Goal: Task Accomplishment & Management: Manage account settings

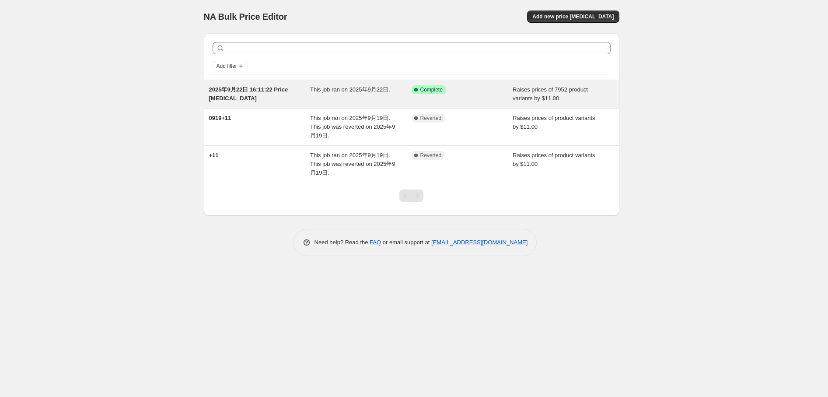
click at [284, 93] on span "2025年9月22日 16:11:22 Price [MEDICAL_DATA]" at bounding box center [248, 93] width 79 height 15
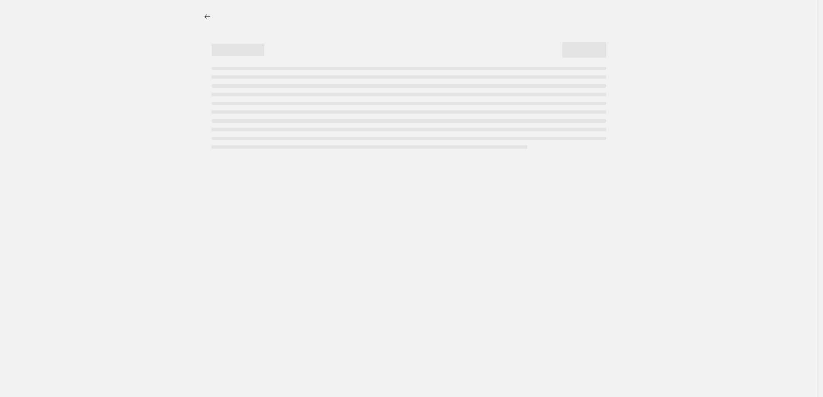
select select "by"
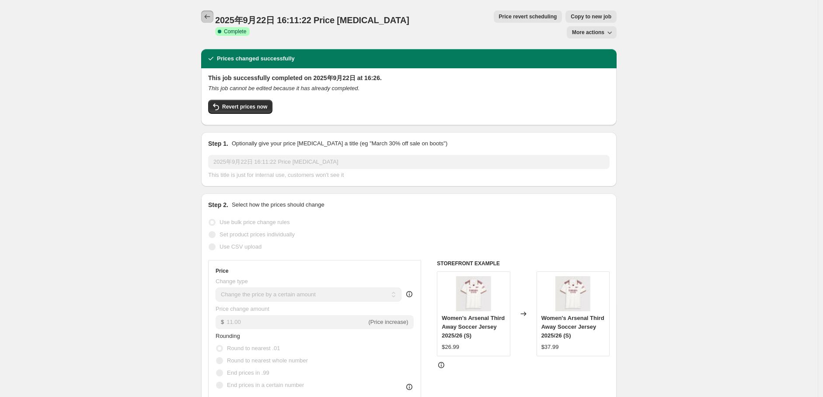
click at [204, 15] on button "Price change jobs" at bounding box center [207, 17] width 12 height 12
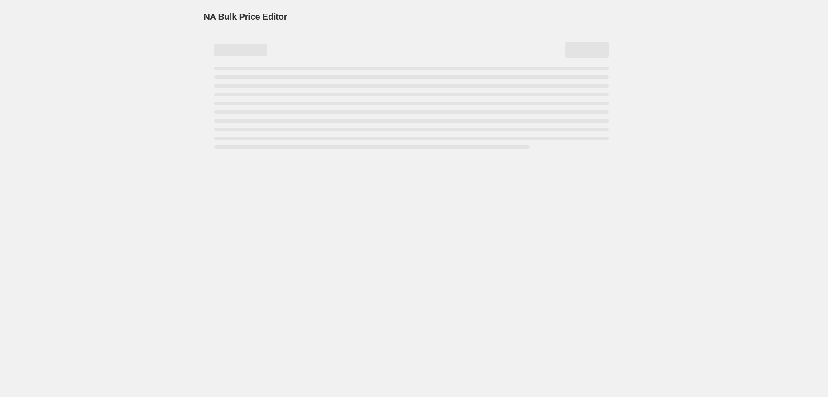
click at [204, 15] on span "NA Bulk Price Editor" at bounding box center [246, 17] width 84 height 10
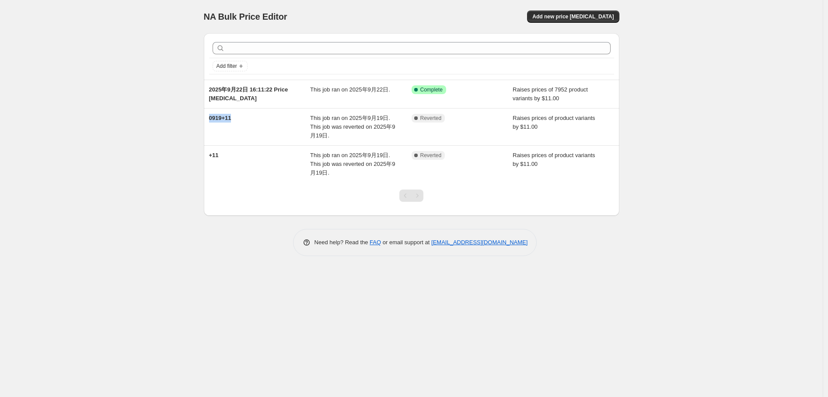
drag, startPoint x: 243, startPoint y: 114, endPoint x: 188, endPoint y: 112, distance: 55.2
click at [188, 112] on div "NA Bulk Price Editor. This page is ready NA Bulk Price Editor Add new price cha…" at bounding box center [411, 198] width 823 height 397
click at [170, 119] on div "NA Bulk Price Editor. This page is ready NA Bulk Price Editor Add new price cha…" at bounding box center [411, 198] width 823 height 397
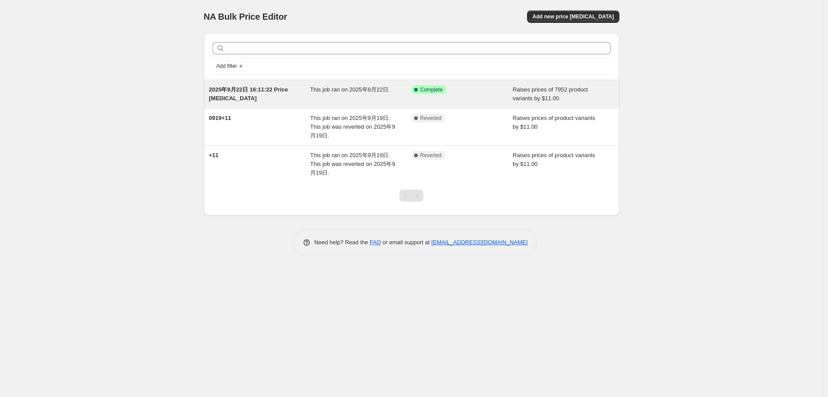
click at [311, 98] on div "This job ran on 2025年9月22日." at bounding box center [361, 94] width 102 height 18
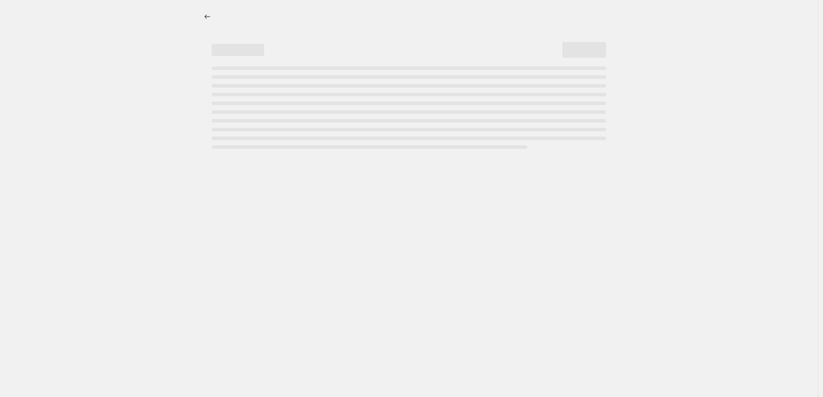
select select "by"
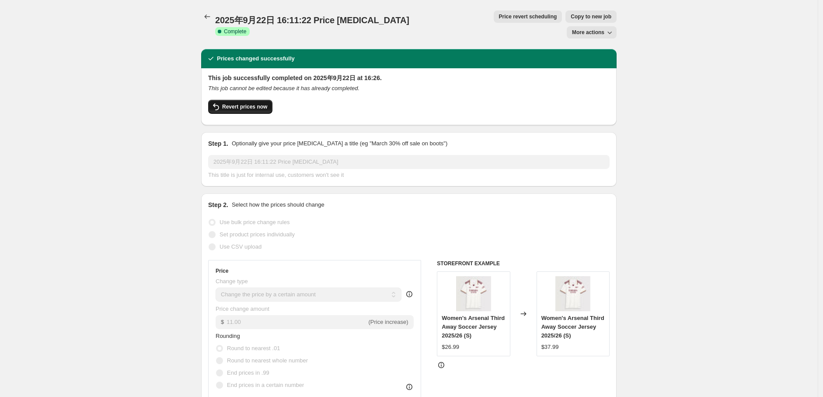
click at [253, 100] on button "Revert prices now" at bounding box center [240, 107] width 64 height 14
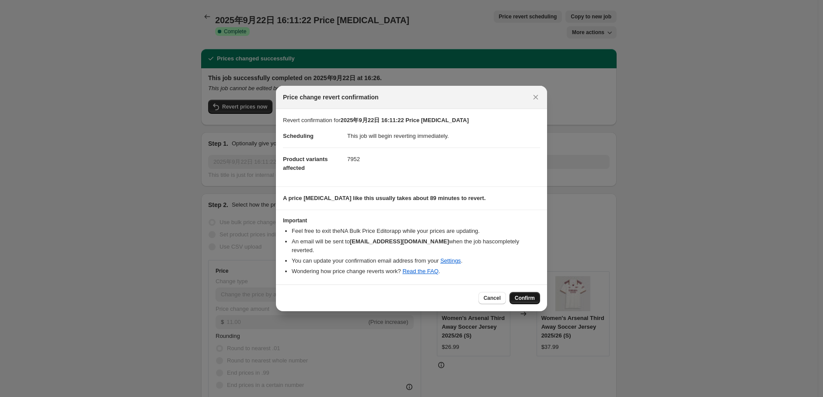
click at [528, 294] on span "Confirm" at bounding box center [525, 297] width 20 height 7
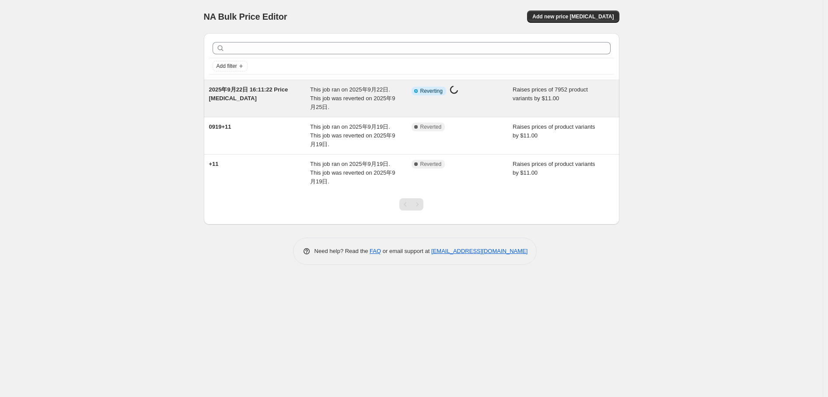
click at [358, 105] on div "This job ran on 2025年9月22日. This job was reverted on 2025年9月25日." at bounding box center [361, 98] width 102 height 26
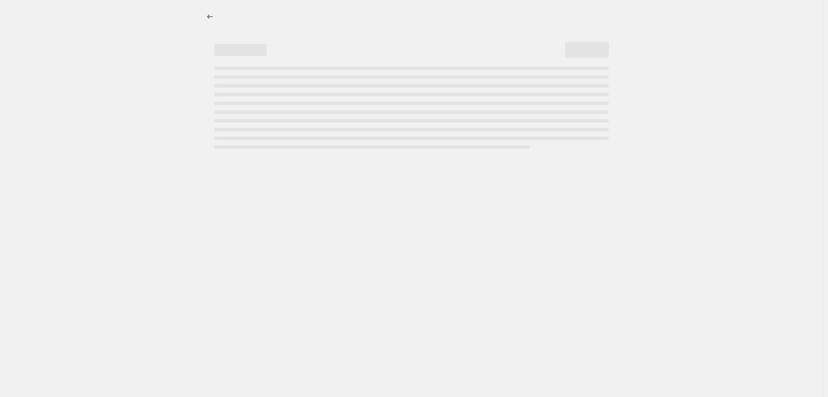
select select "by"
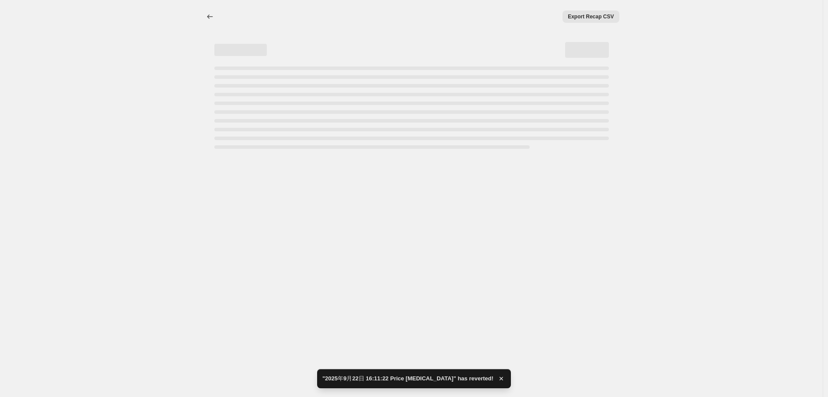
select select "by"
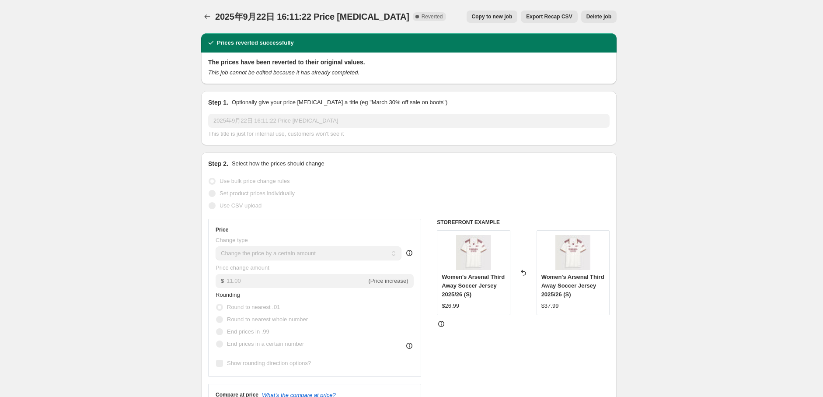
click at [221, 13] on span "2025年9月22日 16:11:22 Price [MEDICAL_DATA]" at bounding box center [312, 17] width 194 height 10
click at [214, 14] on button "Price change jobs" at bounding box center [207, 17] width 12 height 12
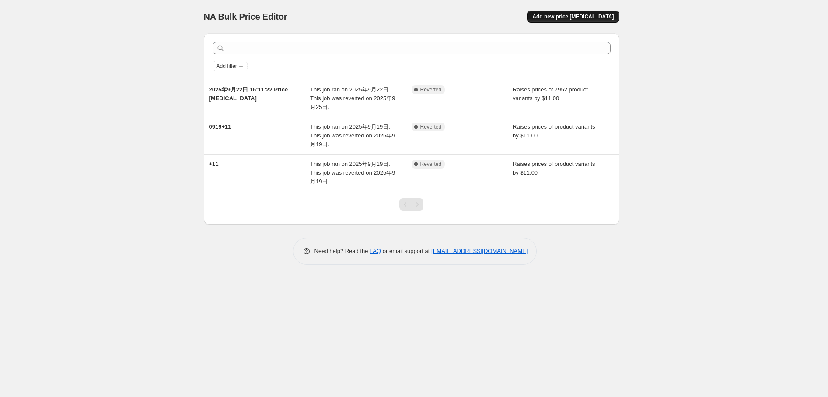
click at [578, 18] on span "Add new price [MEDICAL_DATA]" at bounding box center [572, 16] width 81 height 7
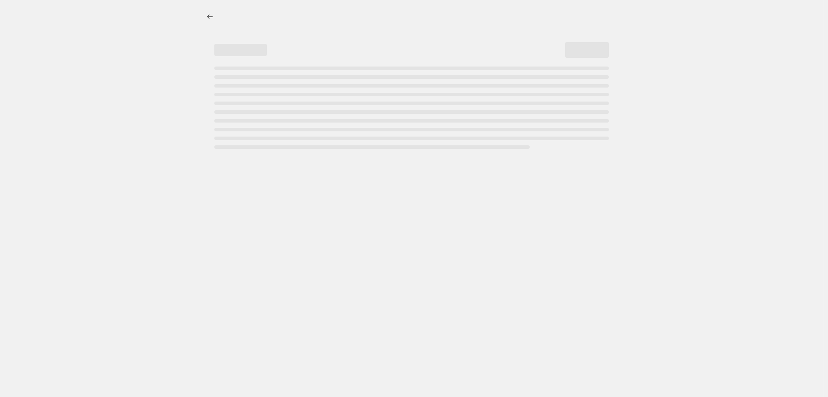
select select "percentage"
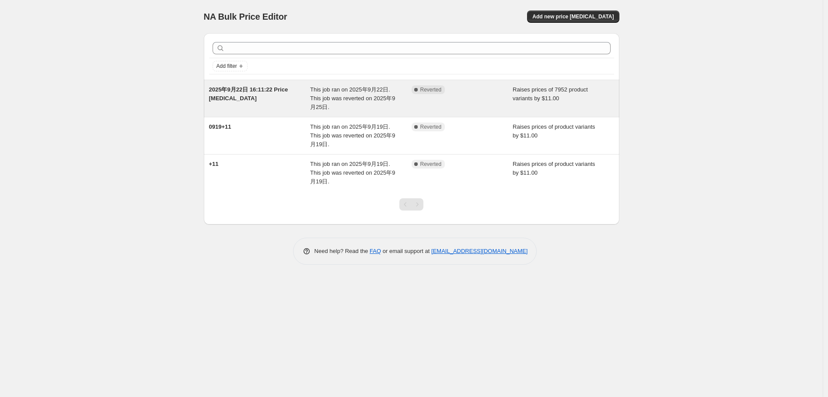
click at [279, 99] on div "2025年9月22日 16:11:22 Price [MEDICAL_DATA]" at bounding box center [260, 98] width 102 height 26
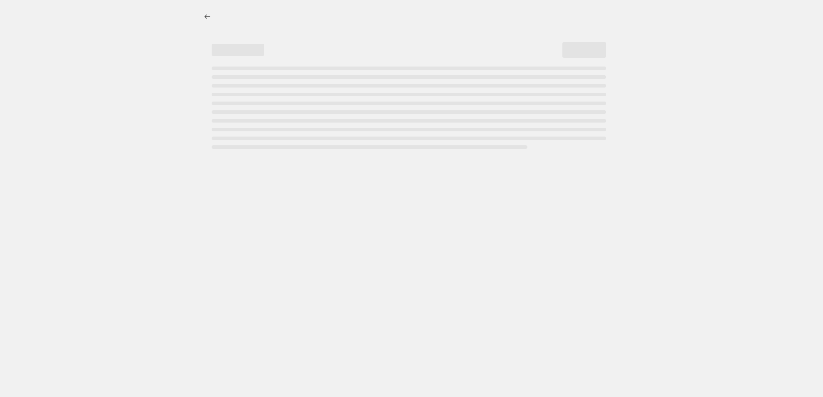
select select "by"
